Goal: Task Accomplishment & Management: Complete application form

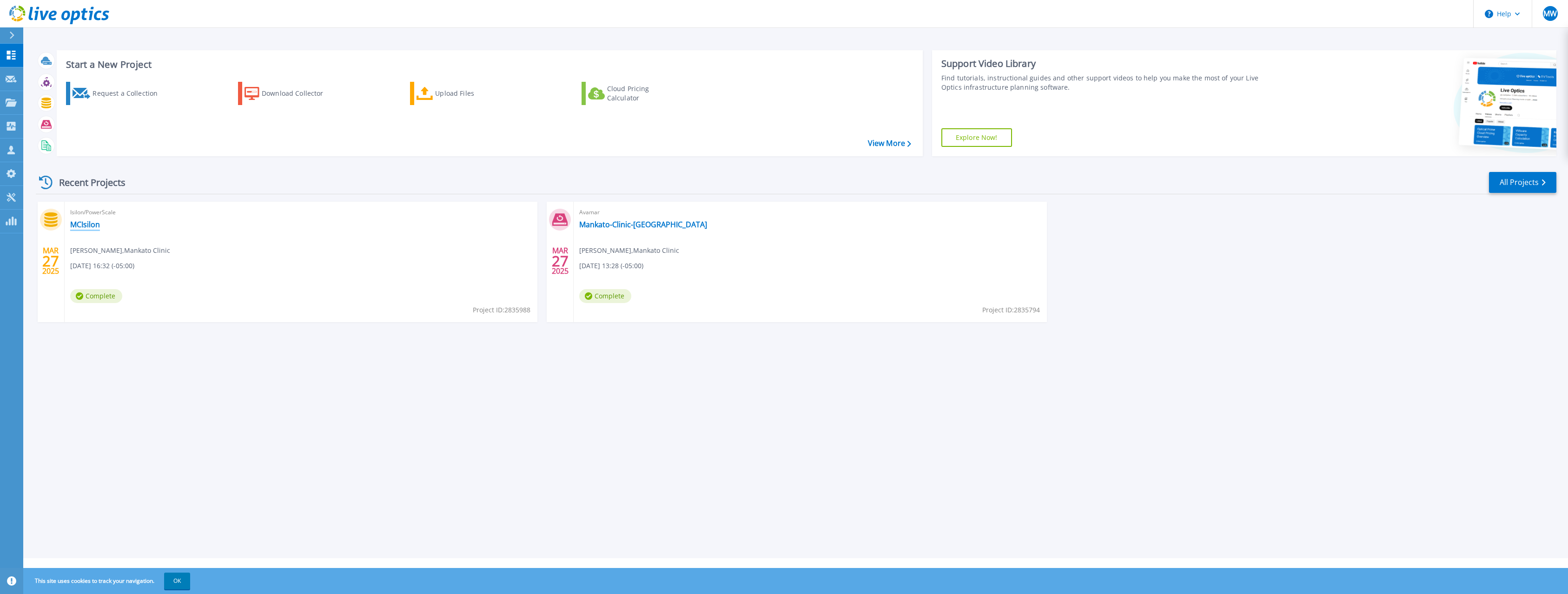
click at [90, 223] on link "MCIsilon" at bounding box center [85, 224] width 30 height 9
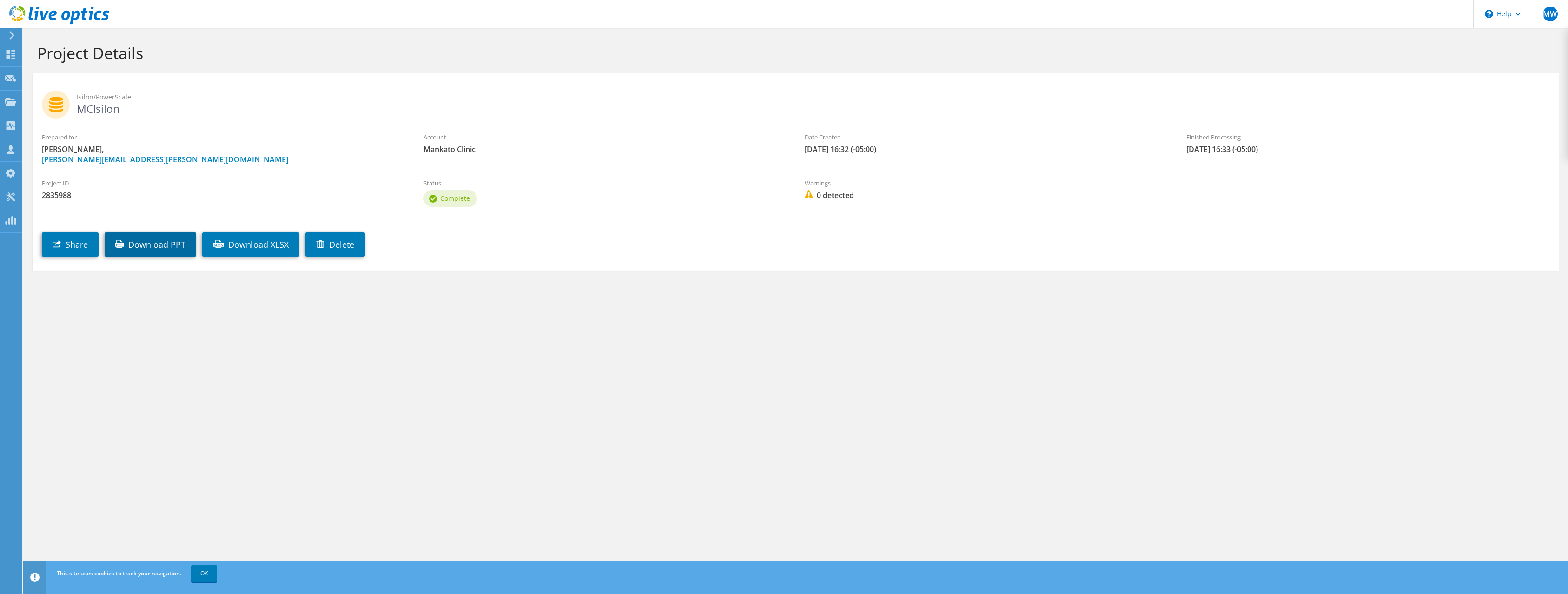
click at [155, 248] on link "Download PPT" at bounding box center [150, 245] width 91 height 24
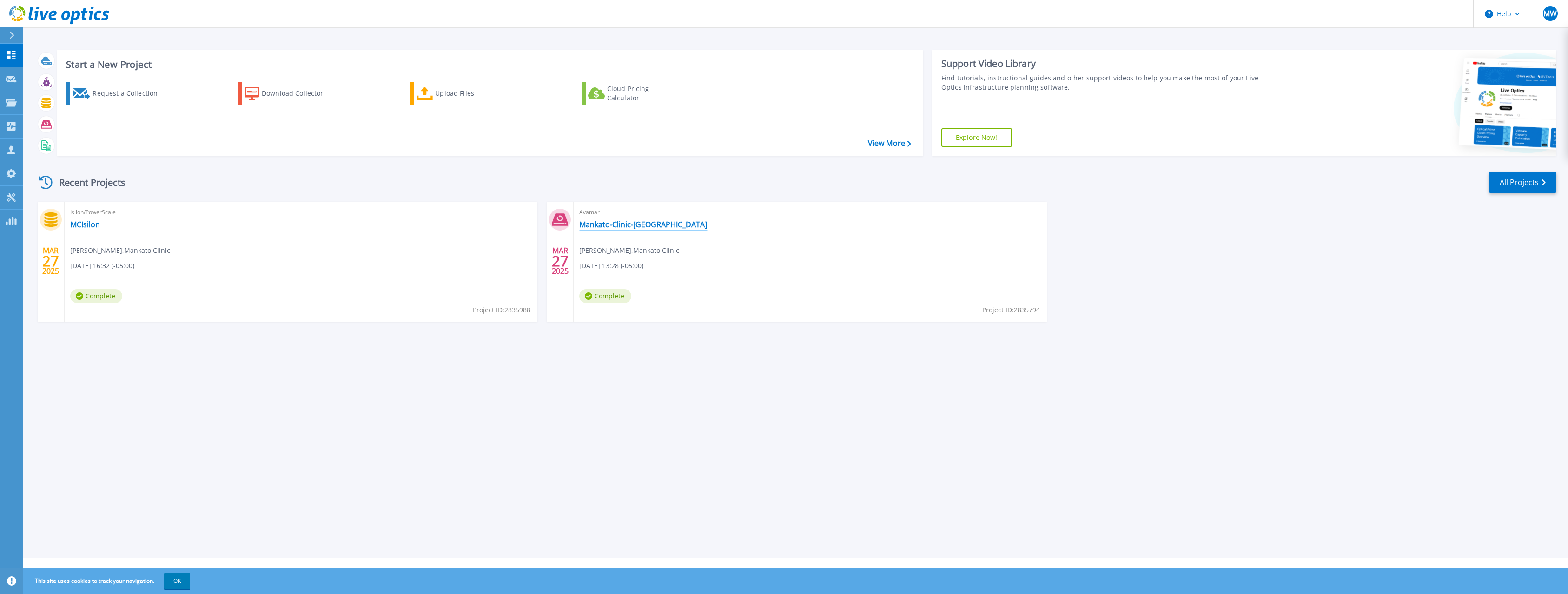
click at [602, 222] on link "Mankato-Clinic-[GEOGRAPHIC_DATA]" at bounding box center [643, 224] width 128 height 9
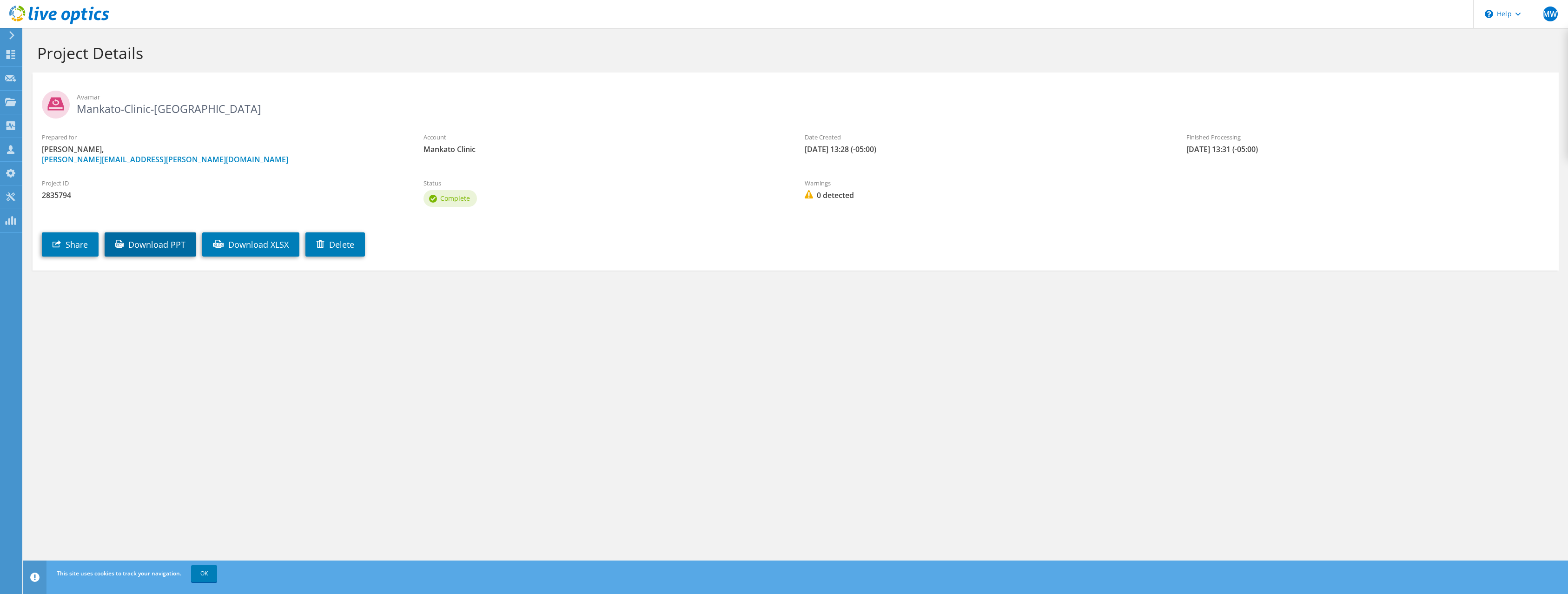
click at [155, 250] on link "Download PPT" at bounding box center [150, 245] width 91 height 24
click at [261, 247] on link "Download XLSX" at bounding box center [251, 245] width 97 height 24
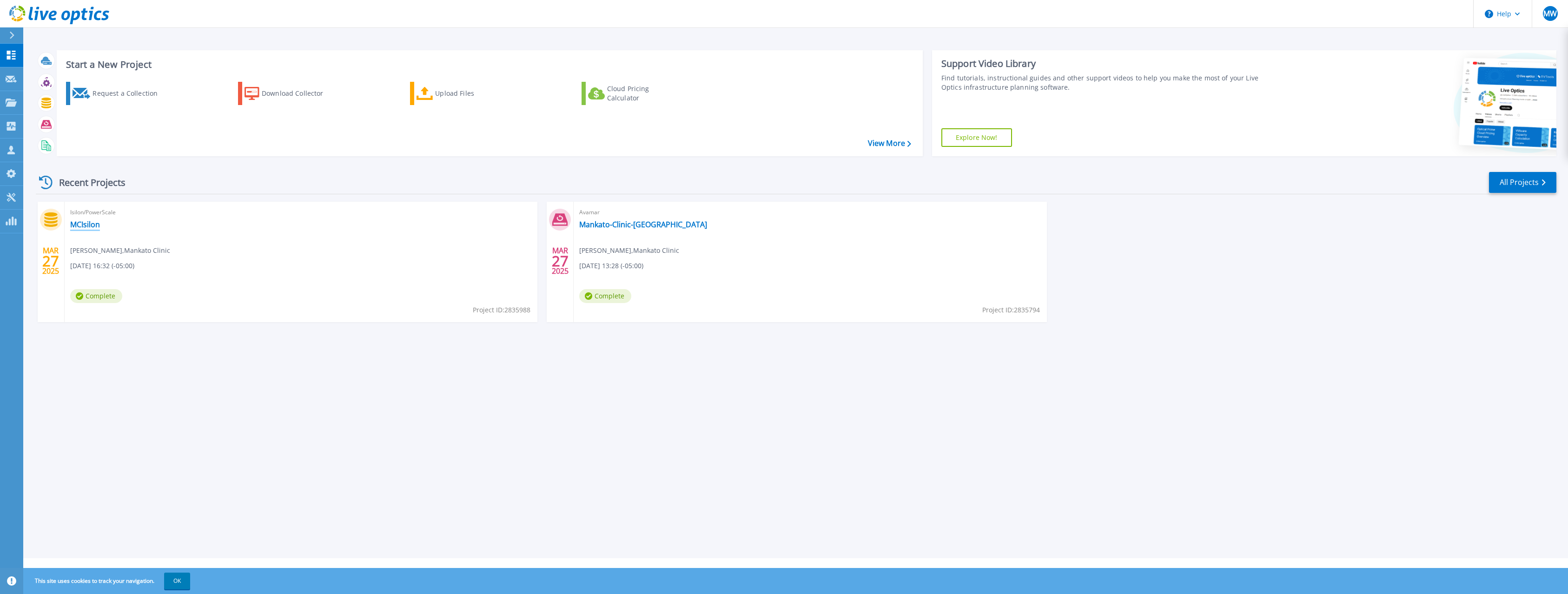
click at [80, 223] on link "MCIsilon" at bounding box center [85, 224] width 30 height 9
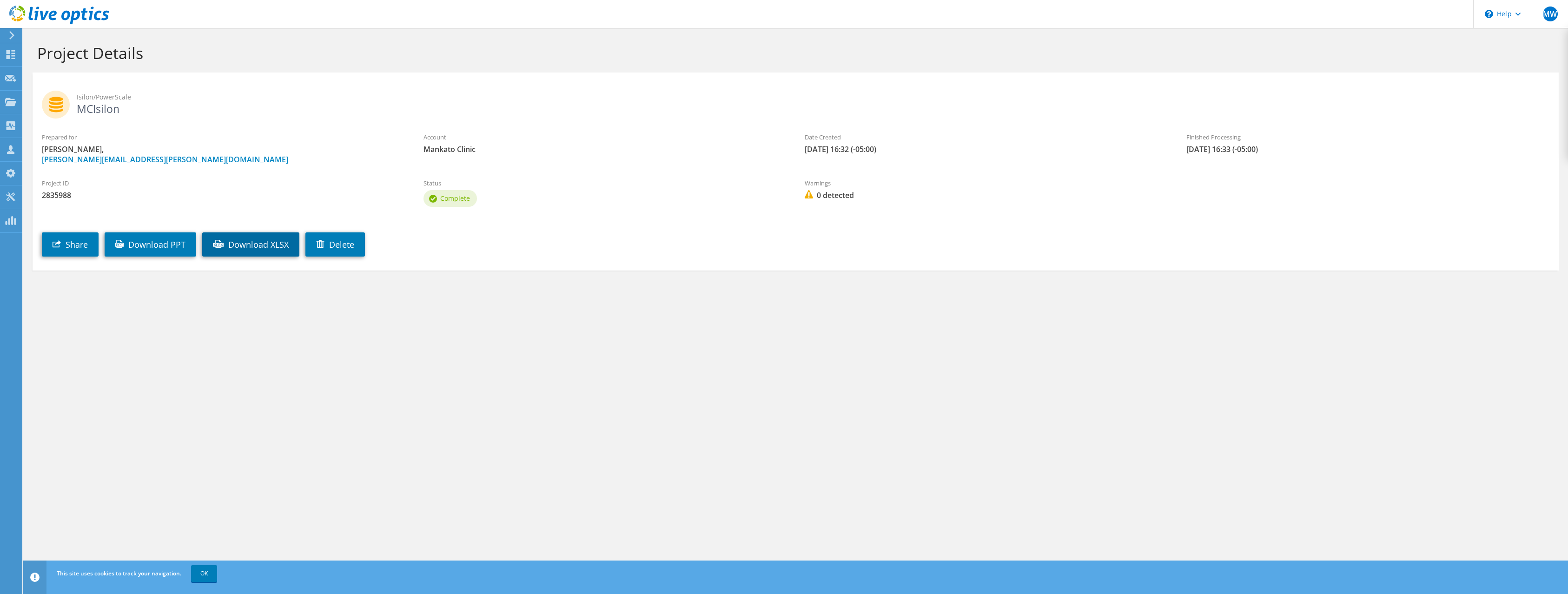
click at [257, 239] on link "Download XLSX" at bounding box center [251, 245] width 97 height 24
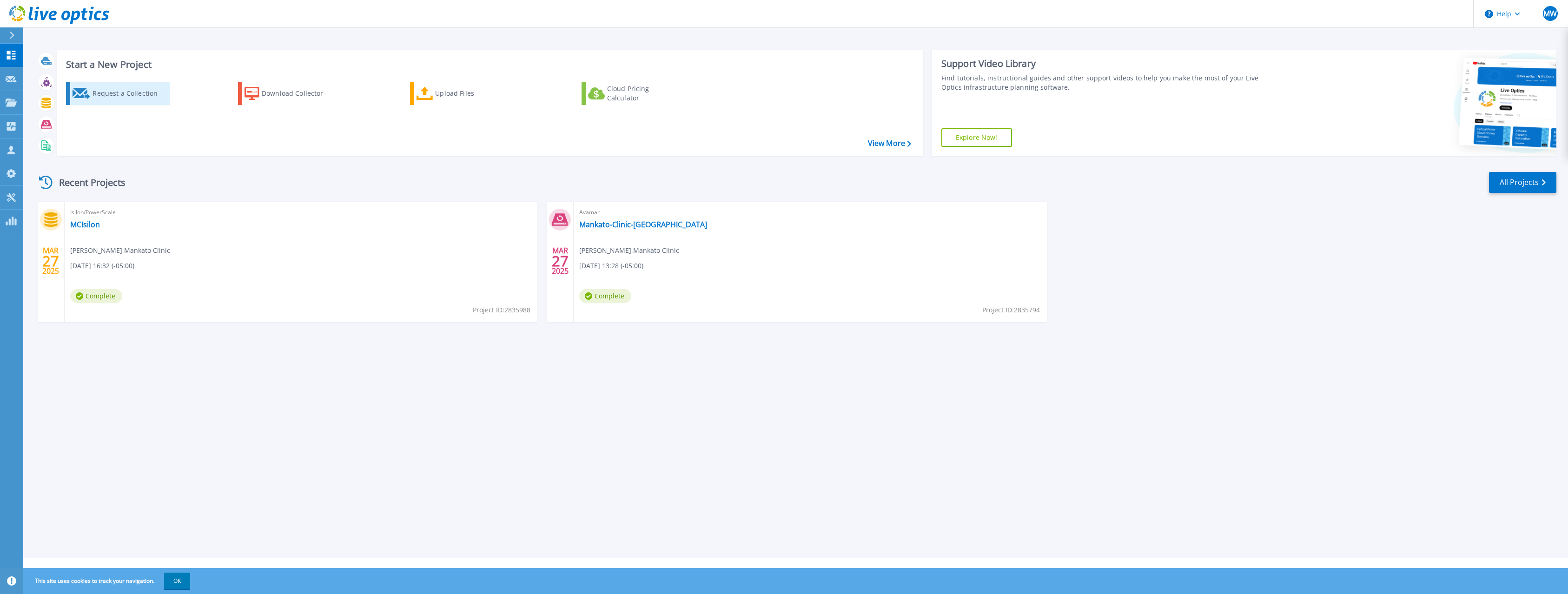
click at [131, 88] on div "Request a Collection" at bounding box center [130, 93] width 74 height 19
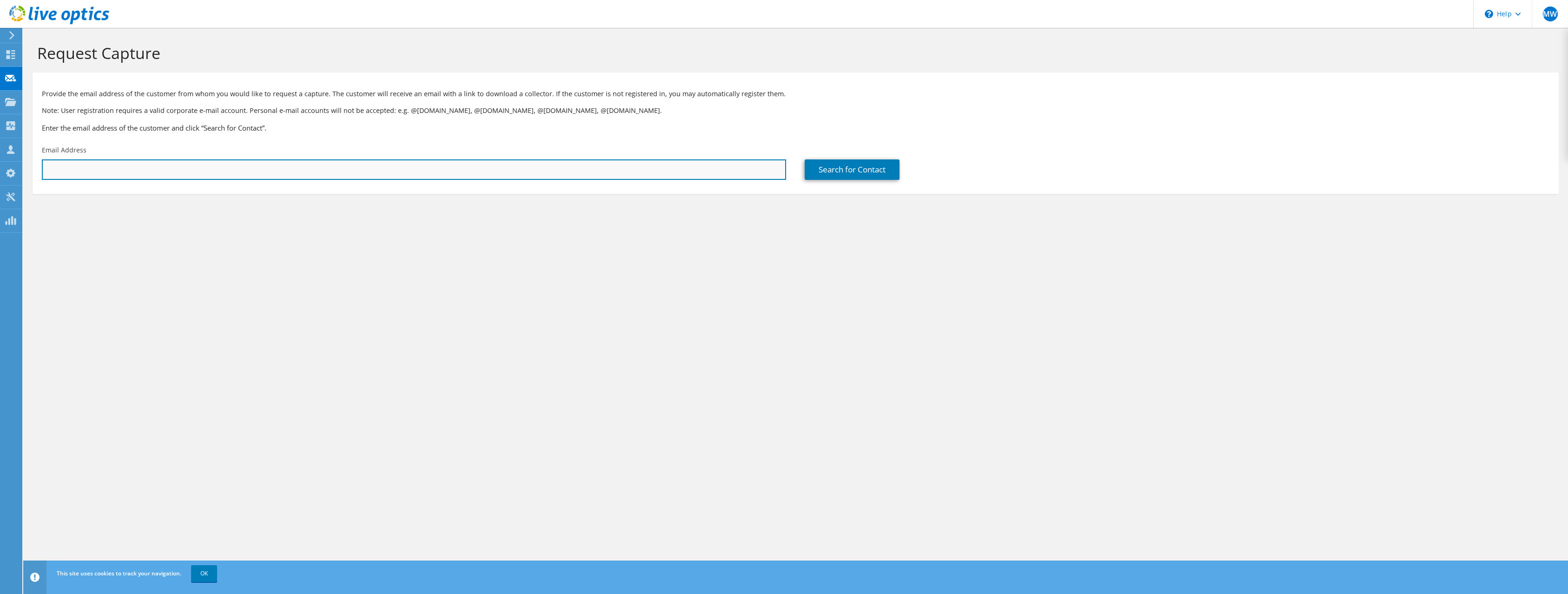
click at [544, 169] on input "text" at bounding box center [414, 170] width 744 height 21
type input "[PERSON_NAME][EMAIL_ADDRESS][PERSON_NAME][DOMAIN_NAME]"
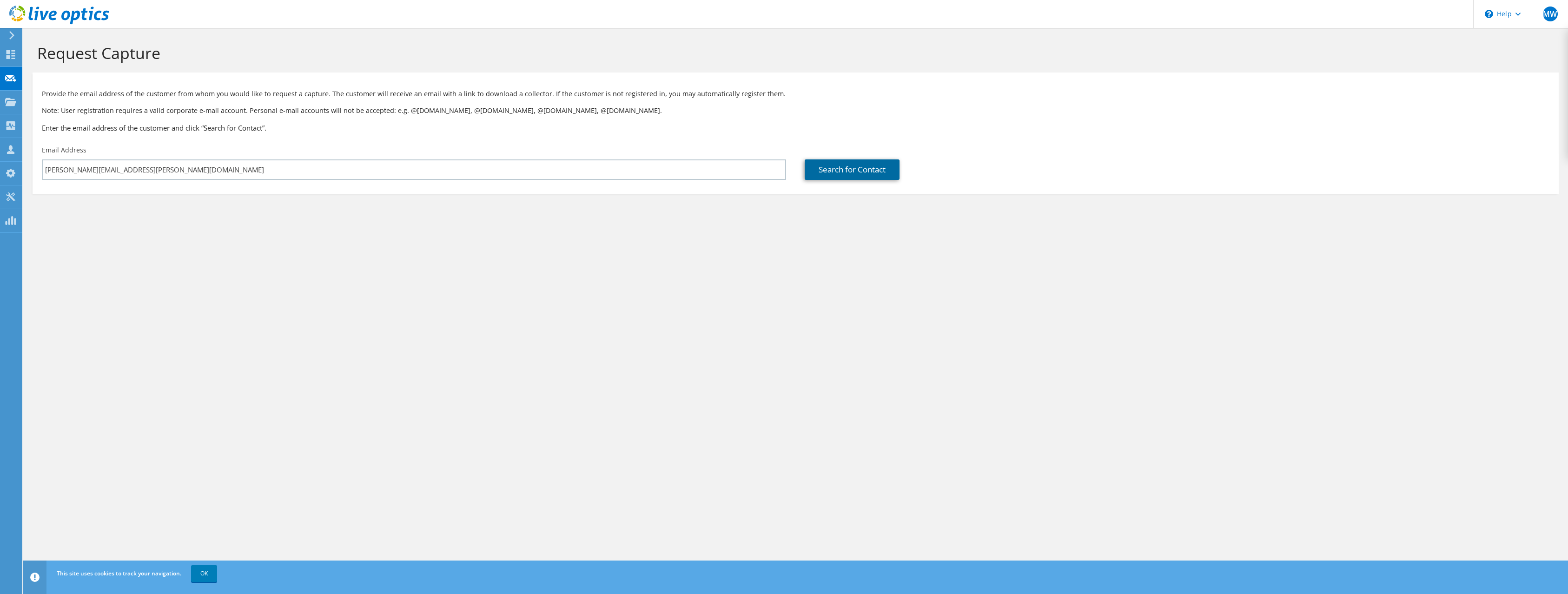
click at [819, 175] on link "Search for Contact" at bounding box center [852, 170] width 95 height 21
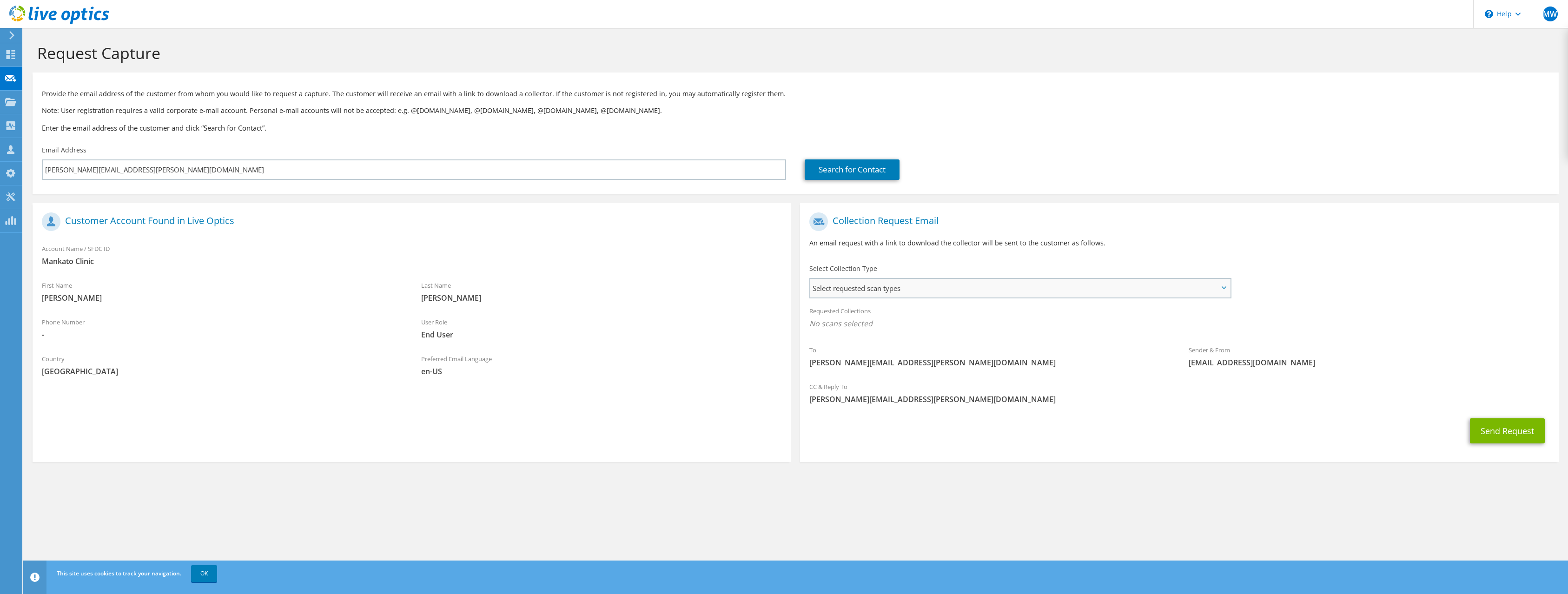
click at [1027, 291] on span "Select requested scan types" at bounding box center [1020, 288] width 419 height 19
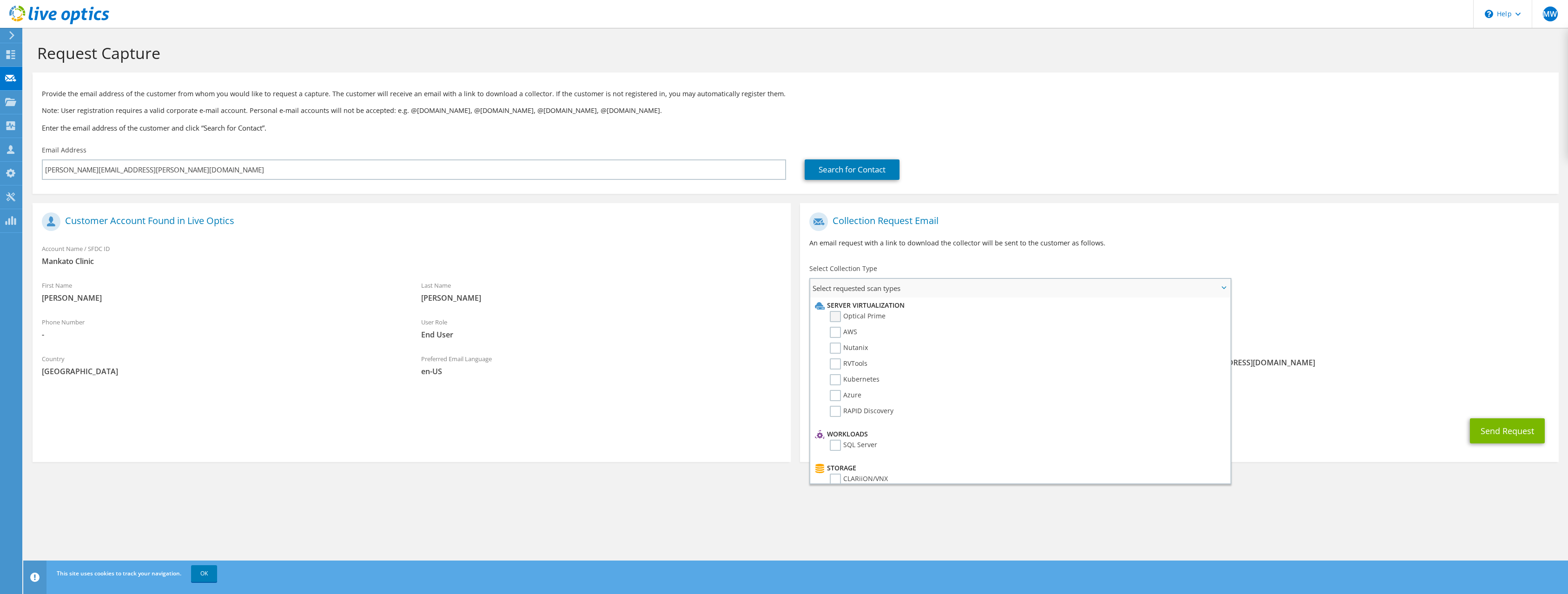
click at [835, 317] on label "Optical Prime" at bounding box center [858, 316] width 56 height 11
click at [0, 0] on input "Optical Prime" at bounding box center [0, 0] width 0 height 0
click at [1367, 292] on div "To jerry.asfaw@MankatoClinic.com Sender & From liveoptics@liveoptics.com" at bounding box center [1179, 293] width 758 height 172
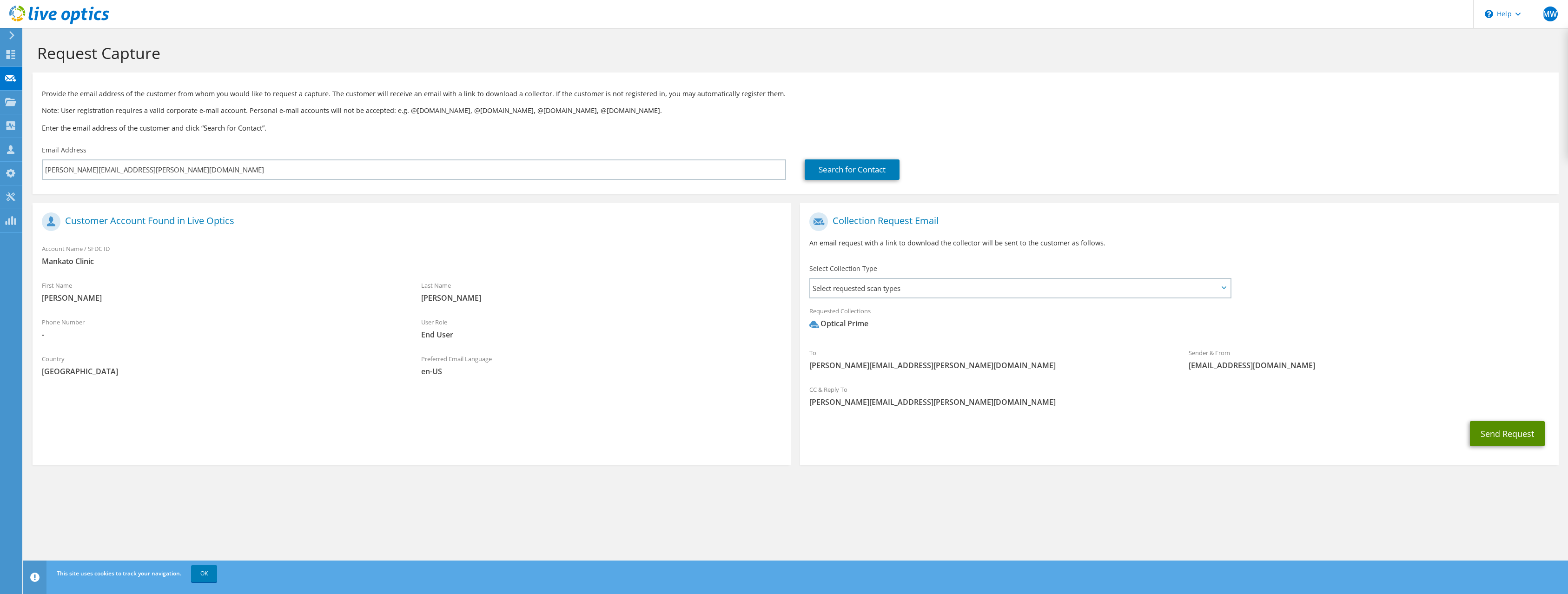
click at [1499, 434] on button "Send Request" at bounding box center [1507, 433] width 75 height 25
